Goal: Obtain resource: Download file/media

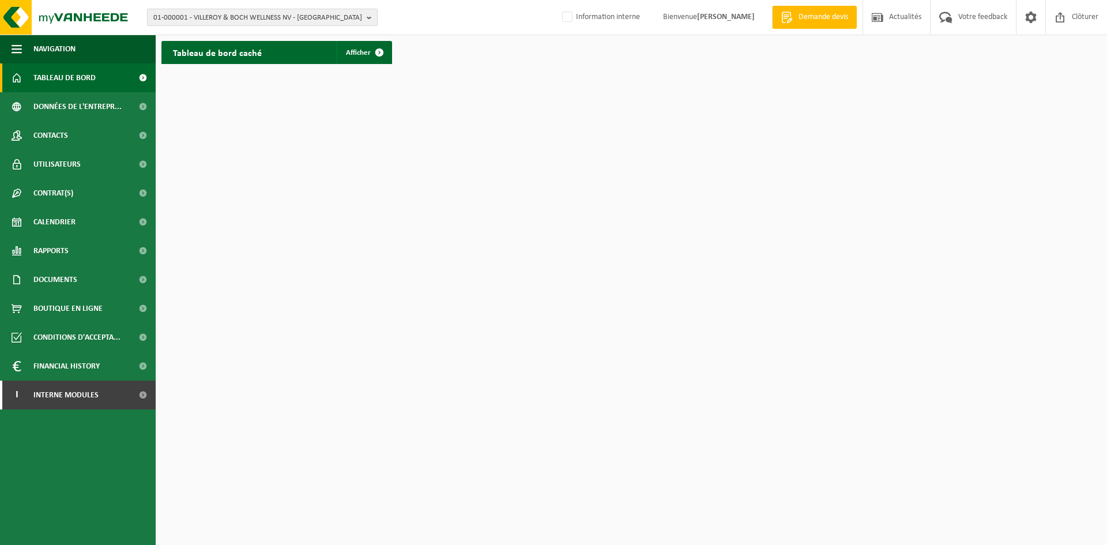
click at [189, 18] on span "01-000001 - VILLEROY & BOCH WELLNESS NV - ROESELARE" at bounding box center [257, 17] width 209 height 17
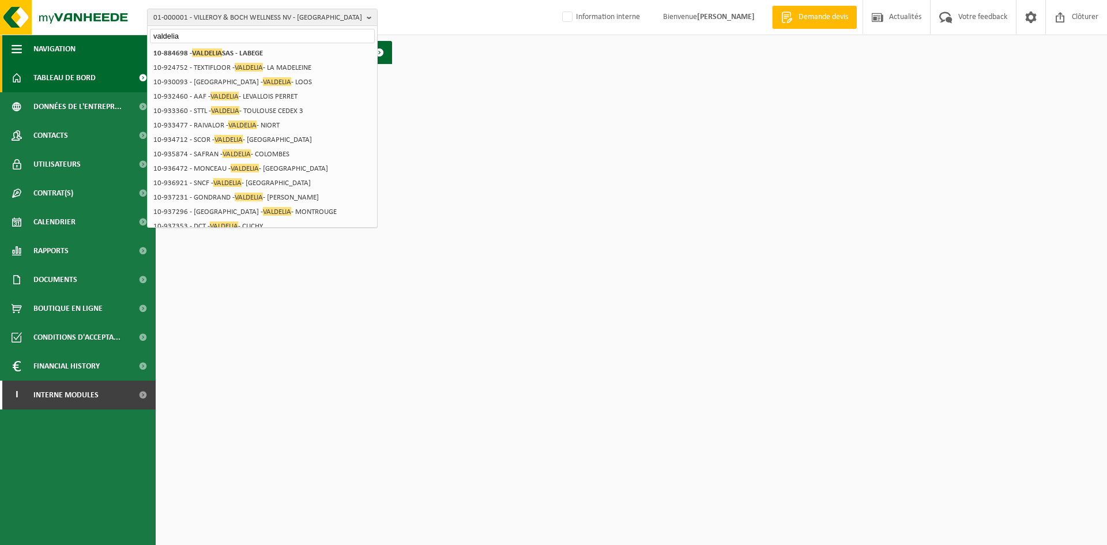
drag, startPoint x: 198, startPoint y: 35, endPoint x: 119, endPoint y: 47, distance: 79.8
click at [119, 47] on div "01-000001 - VILLEROY & BOCH WELLNESS NV - ROESELARE valdelia 01-000001 - VILLER…" at bounding box center [553, 35] width 1107 height 70
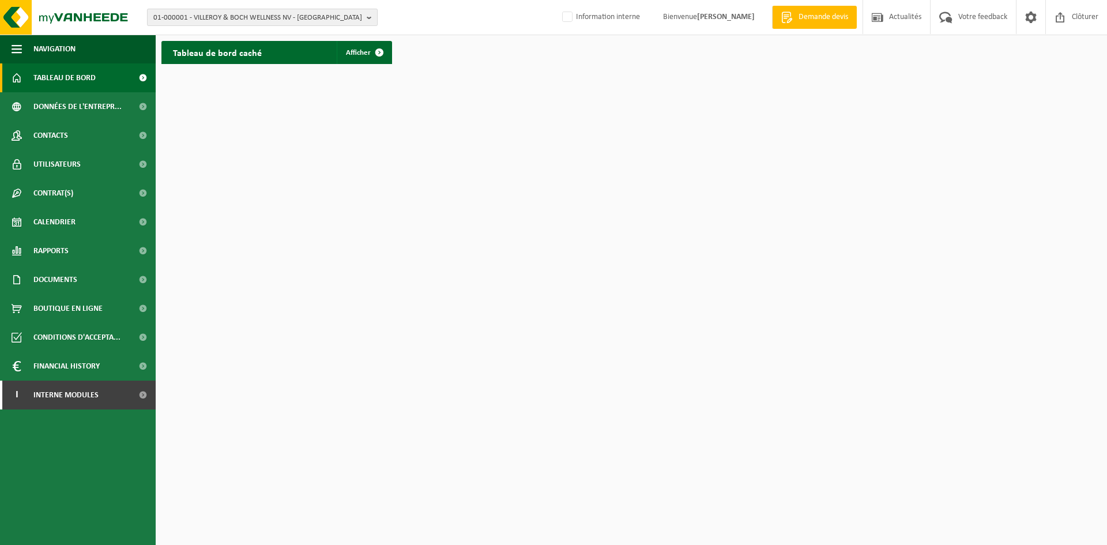
click at [193, 14] on span "01-000001 - VILLEROY & BOCH WELLNESS NV - ROESELARE" at bounding box center [257, 17] width 209 height 17
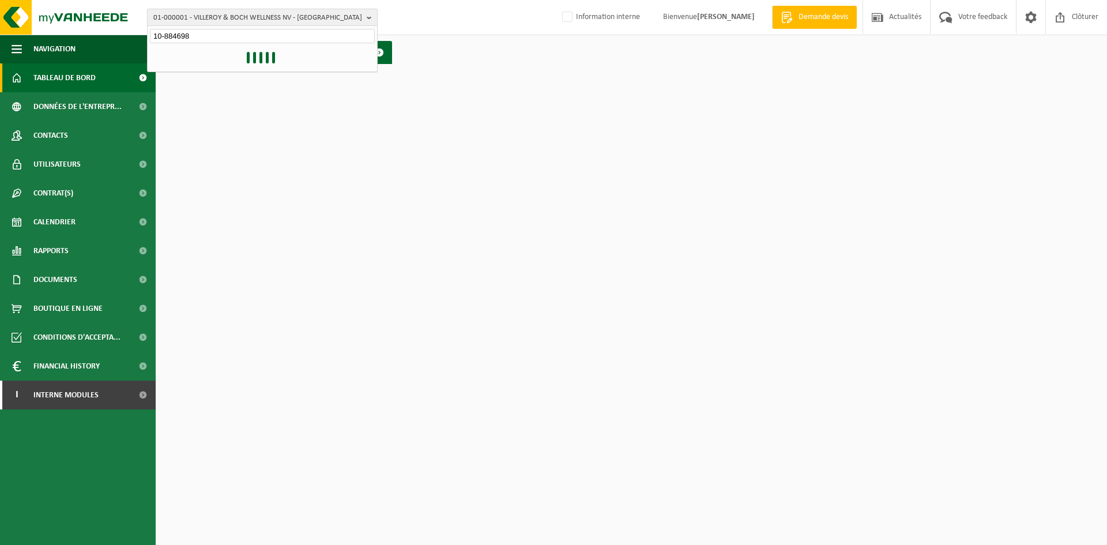
type input "10-884698"
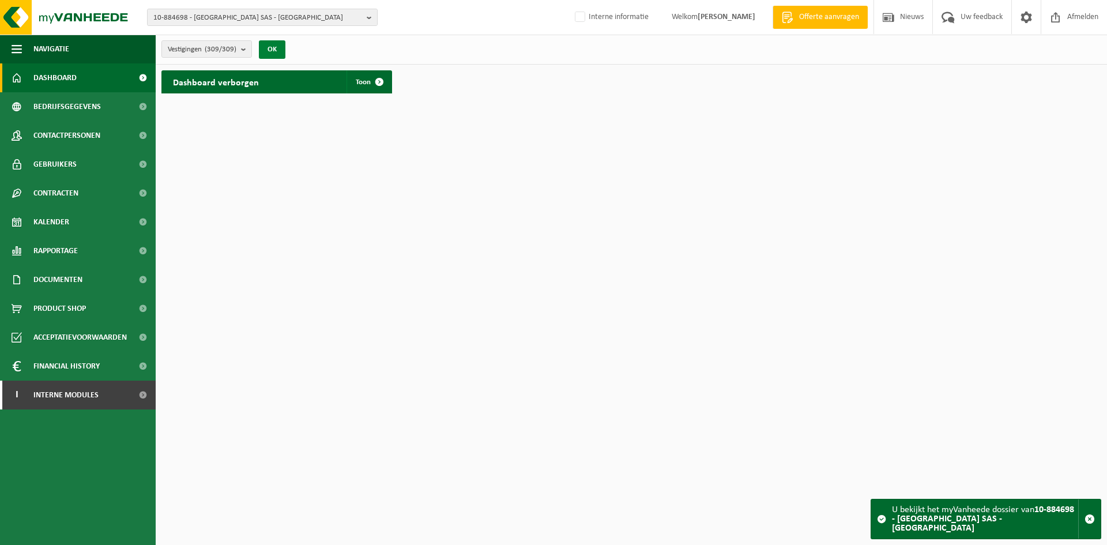
click at [275, 50] on button "OK" at bounding box center [272, 49] width 27 height 18
click at [91, 285] on link "Documenten" at bounding box center [78, 279] width 156 height 29
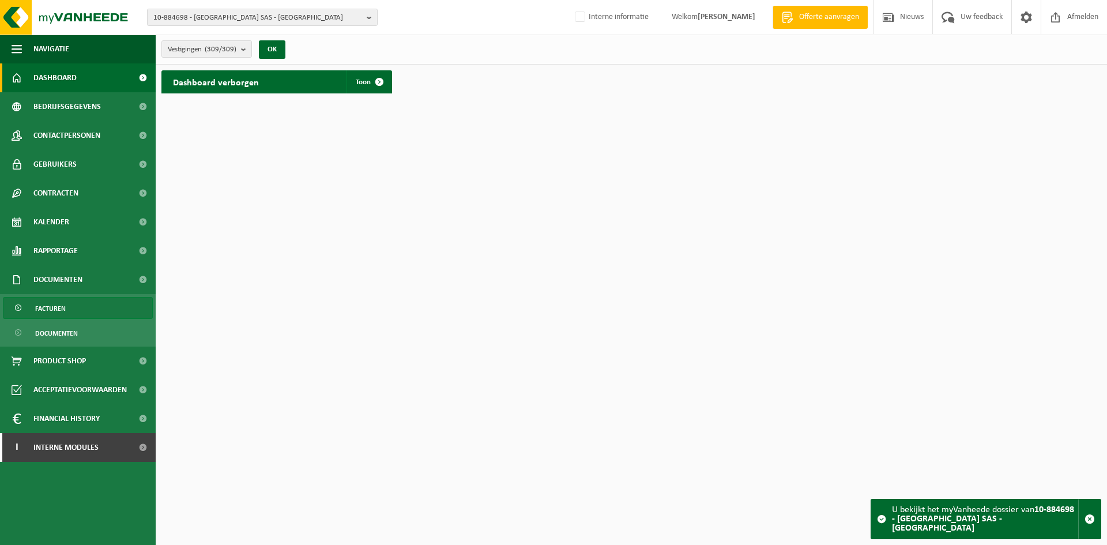
click at [68, 304] on link "Facturen" at bounding box center [78, 308] width 150 height 22
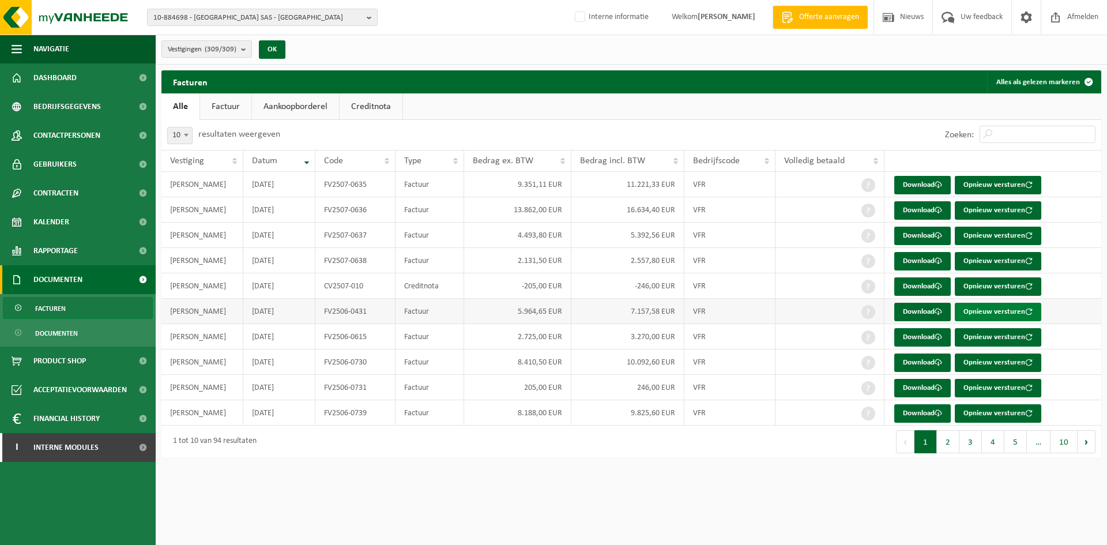
click at [990, 310] on button "Opnieuw versturen" at bounding box center [998, 312] width 86 height 18
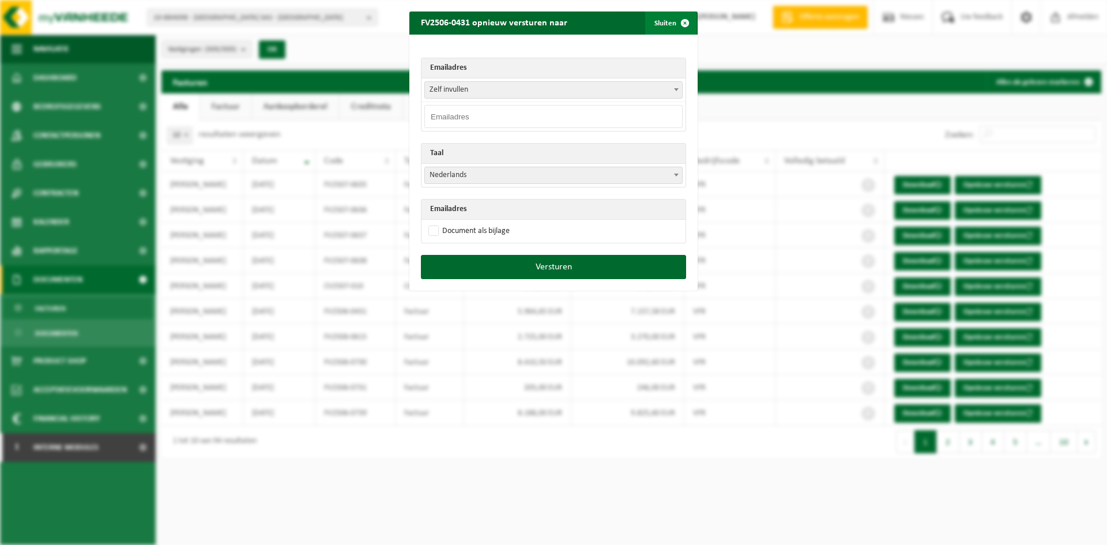
click at [682, 22] on span "button" at bounding box center [684, 23] width 23 height 23
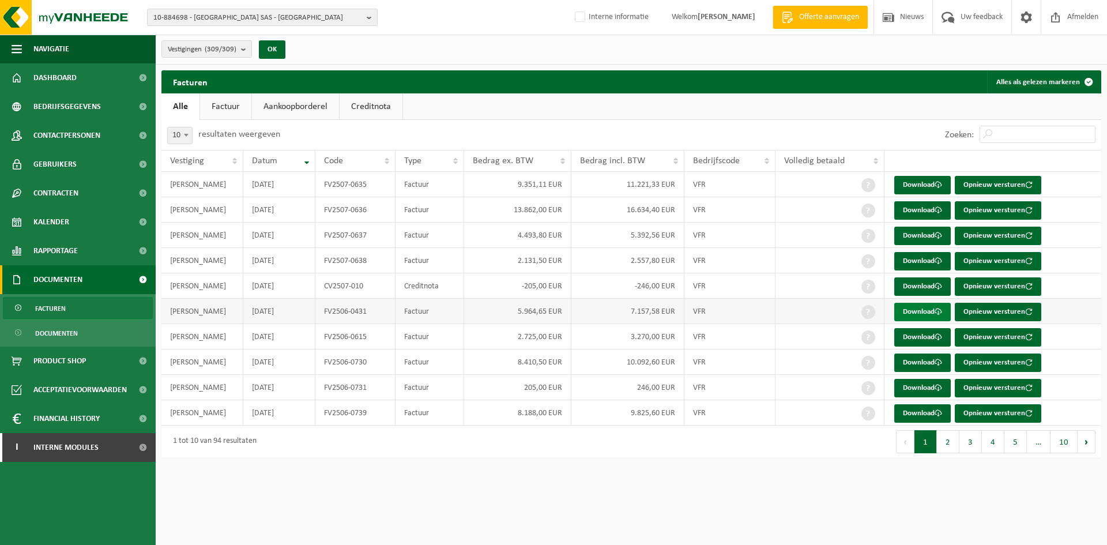
click at [910, 307] on link "Download" at bounding box center [922, 312] width 56 height 18
click at [933, 335] on link "Download" at bounding box center [922, 337] width 56 height 18
click at [914, 288] on link "Download" at bounding box center [922, 286] width 56 height 18
